Goal: Information Seeking & Learning: Learn about a topic

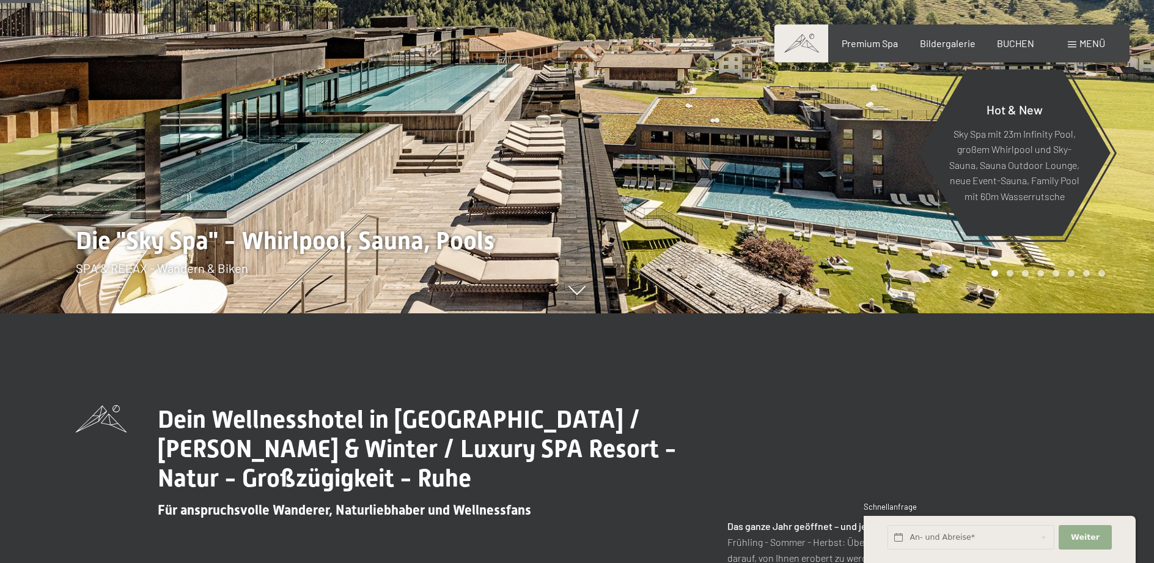
scroll to position [249, 0]
click at [1079, 46] on div "Menü" at bounding box center [1086, 43] width 37 height 13
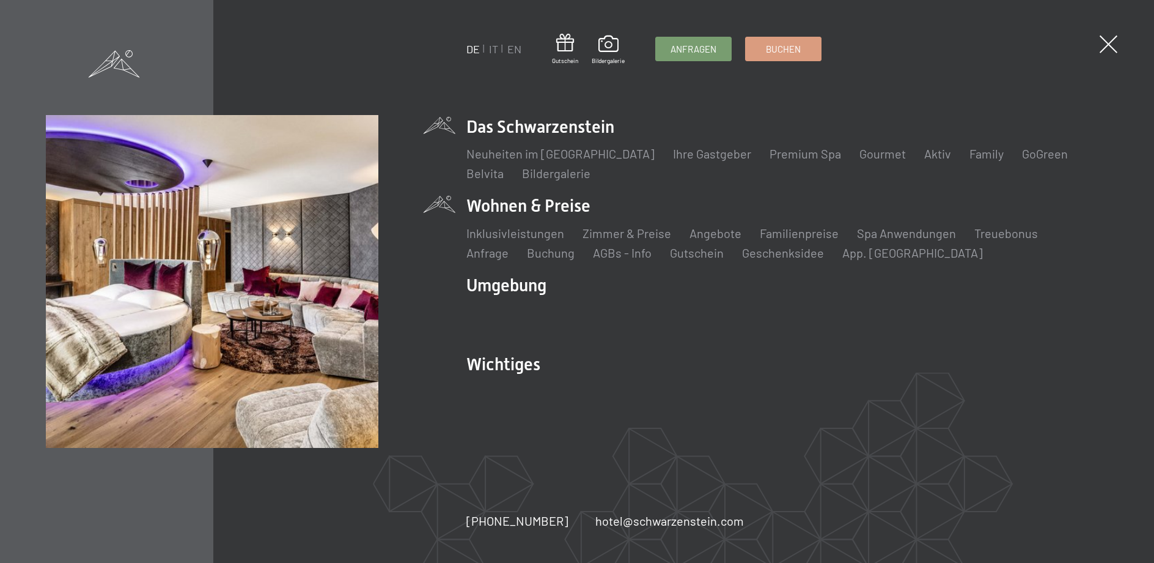
click at [546, 210] on li "Wohnen & Preise Inklusivleistungen Zimmer & Preise Liste Angebote Liste Familie…" at bounding box center [787, 227] width 641 height 67
click at [624, 236] on link "Zimmer & Preise" at bounding box center [627, 233] width 89 height 15
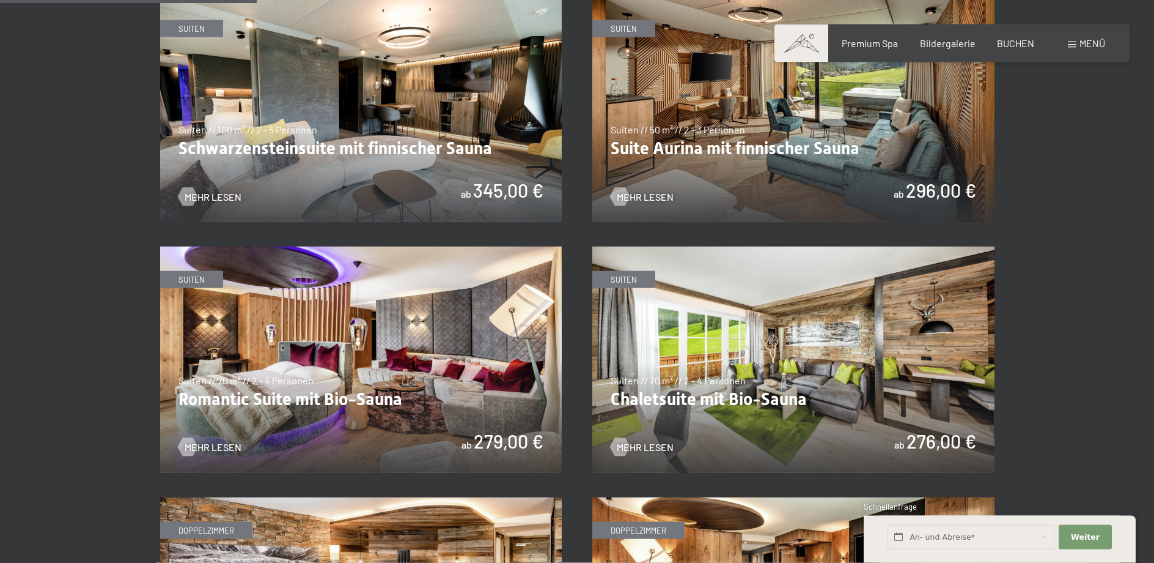
scroll to position [624, 0]
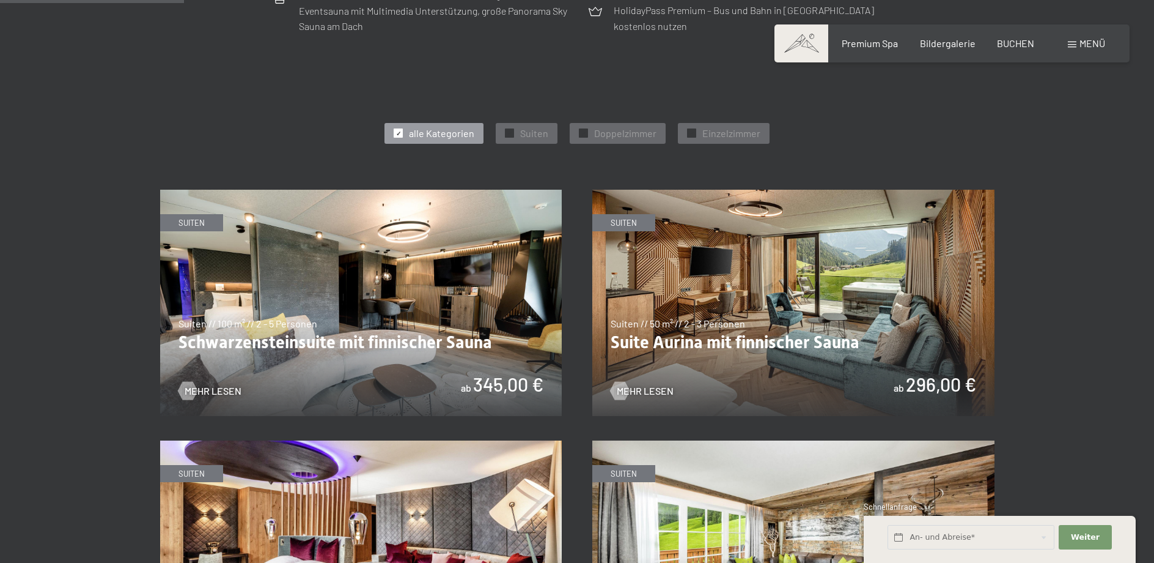
click at [781, 360] on img at bounding box center [794, 303] width 402 height 226
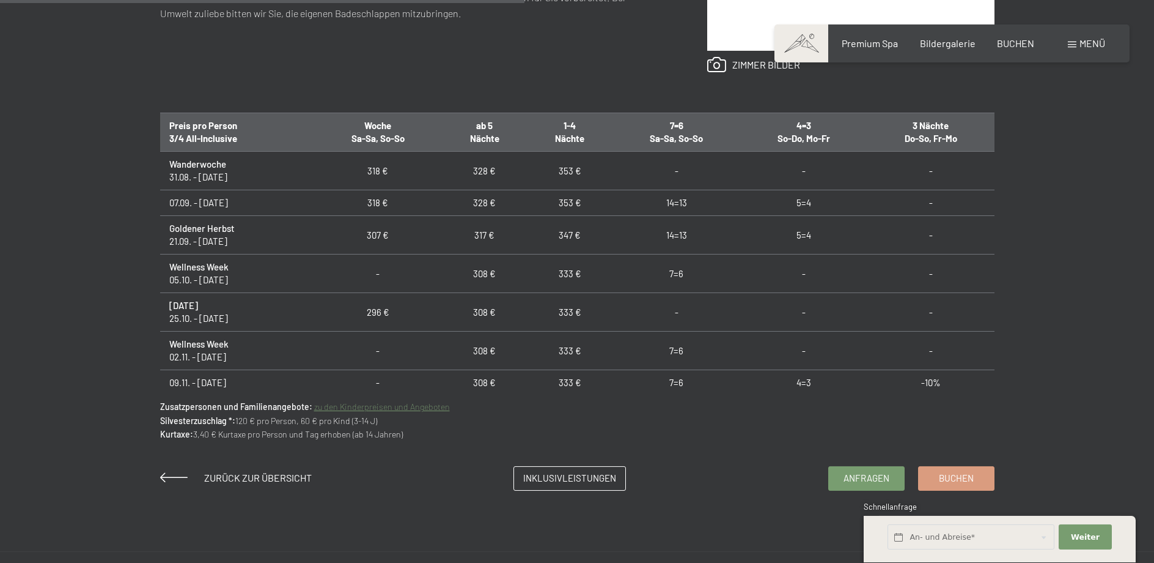
scroll to position [748, 0]
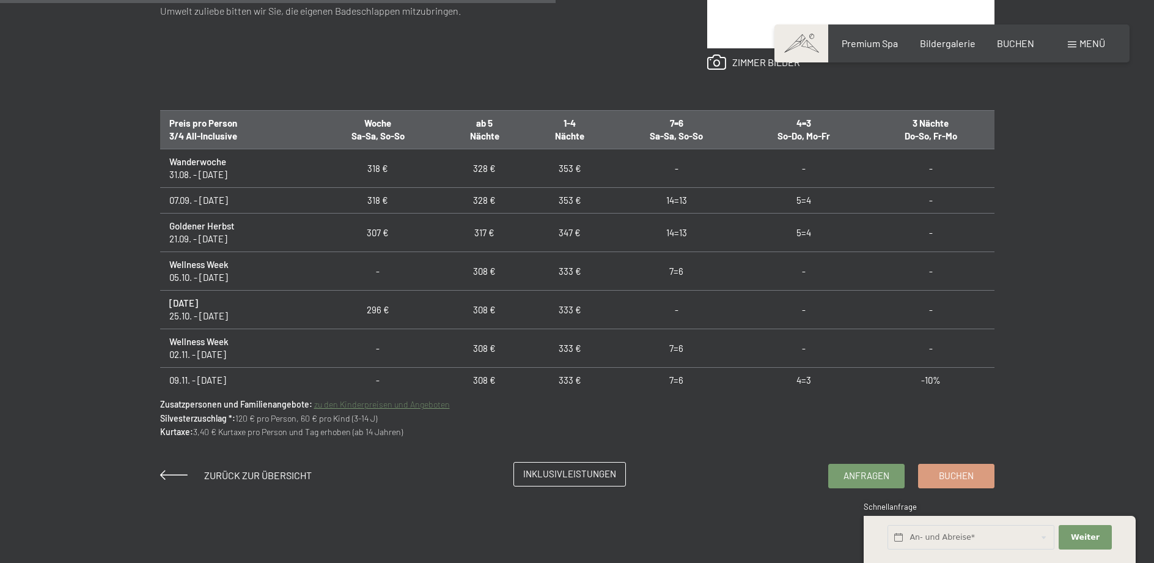
click at [559, 482] on link "Inklusivleistungen" at bounding box center [569, 473] width 111 height 23
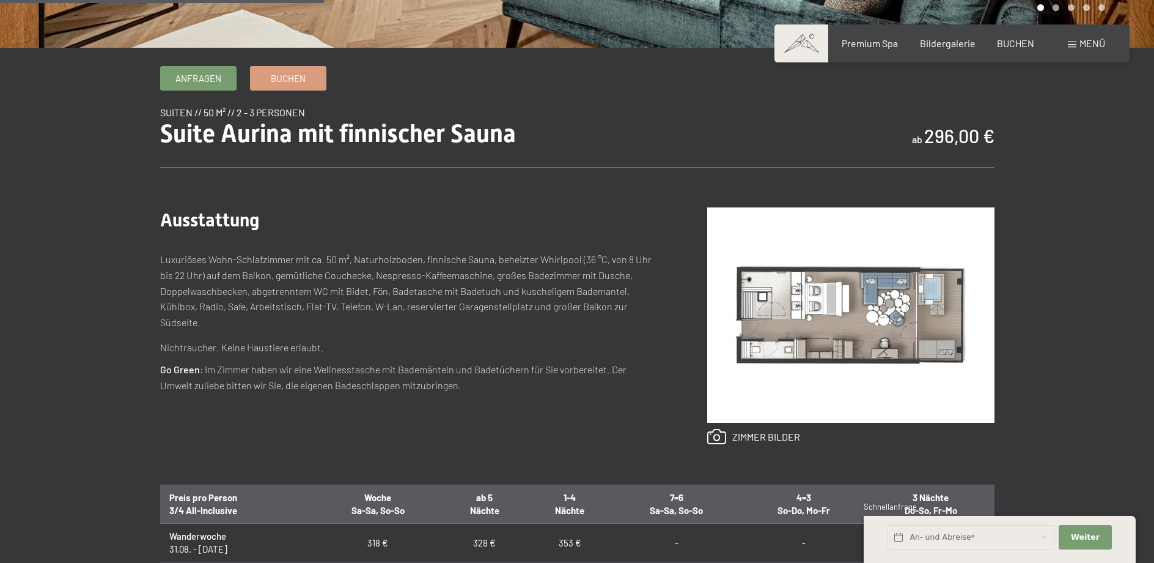
scroll to position [561, 0]
